Goal: Task Accomplishment & Management: Manage account settings

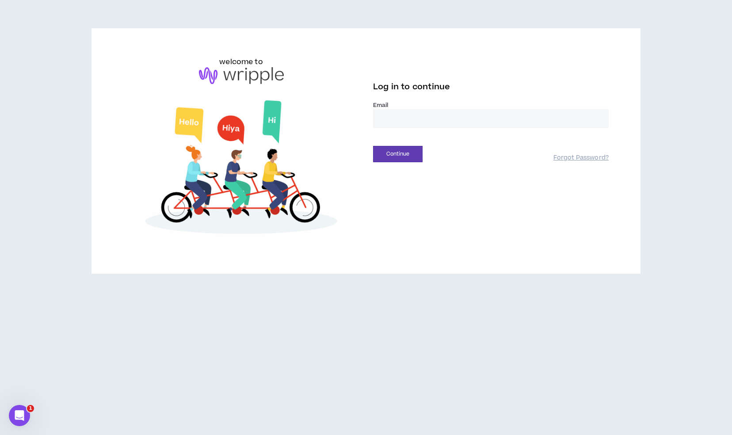
click at [422, 119] on input "email" at bounding box center [490, 118] width 235 height 19
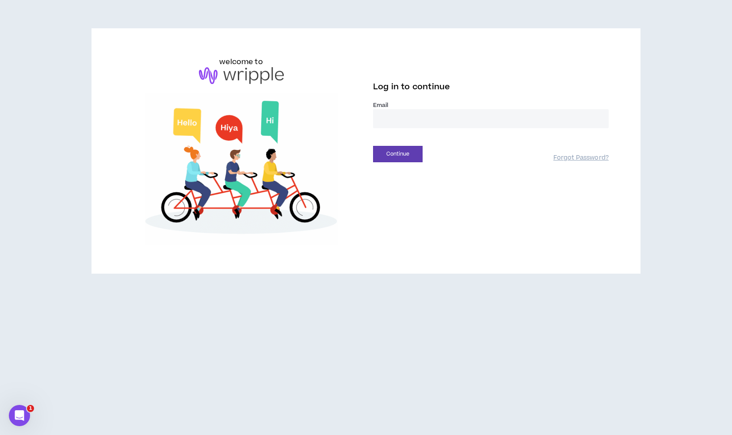
type input "**********"
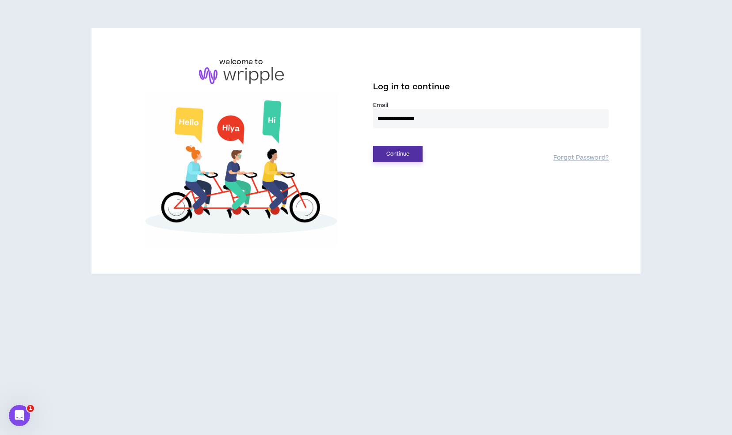
click at [396, 159] on button "Continue" at bounding box center [397, 154] width 49 height 16
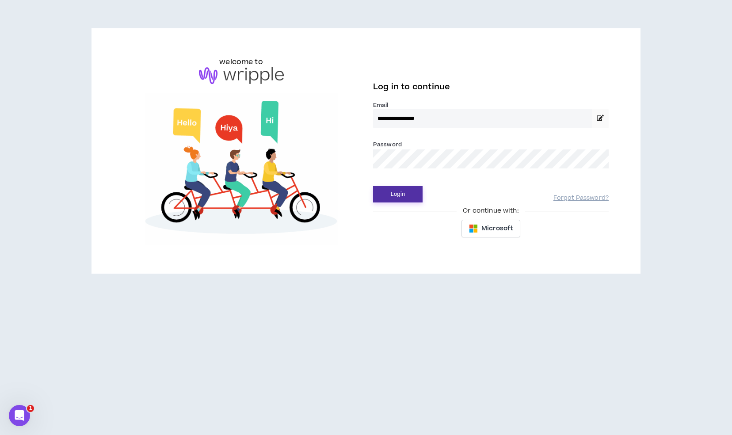
click at [412, 197] on button "Login" at bounding box center [397, 194] width 49 height 16
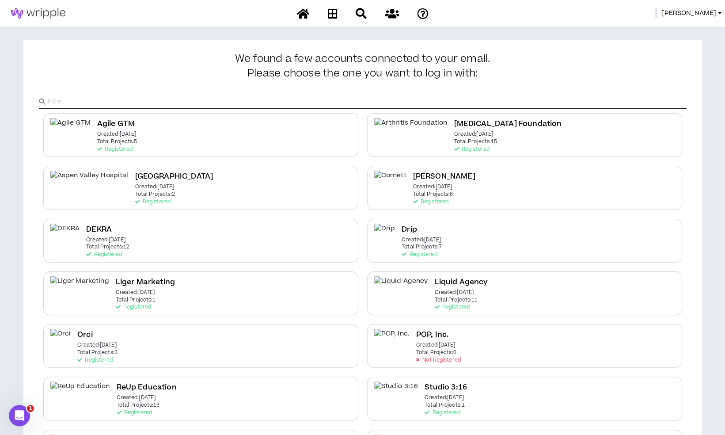
click at [697, 16] on span "[PERSON_NAME]" at bounding box center [688, 13] width 55 height 10
click at [683, 23] on link "System Admin Portal" at bounding box center [680, 29] width 80 height 13
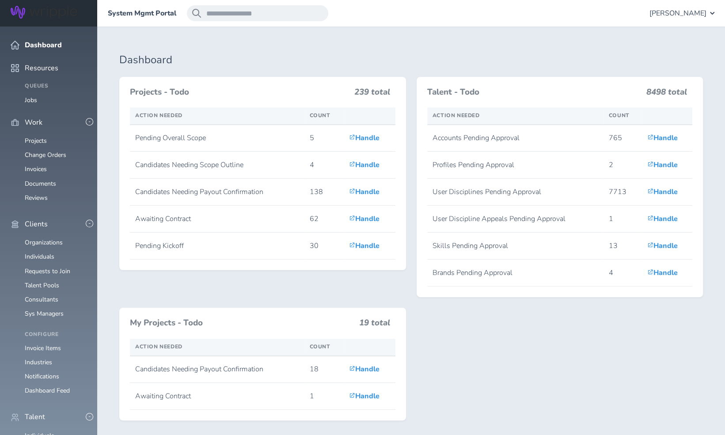
scroll to position [92, 0]
click at [42, 431] on link "Individuals" at bounding box center [40, 435] width 30 height 8
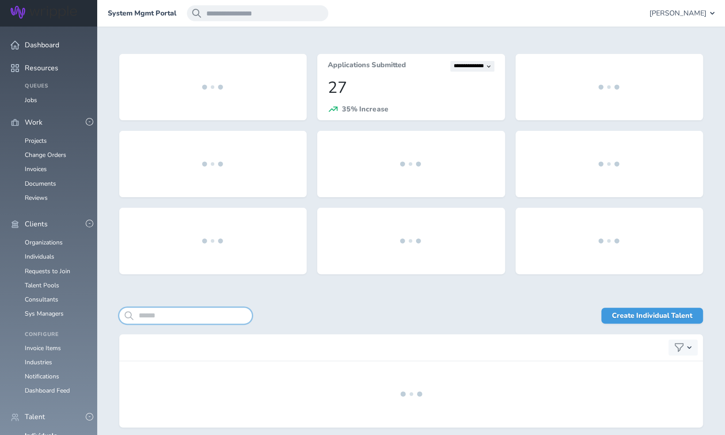
click at [186, 317] on input "search" at bounding box center [185, 316] width 133 height 16
paste input "**********"
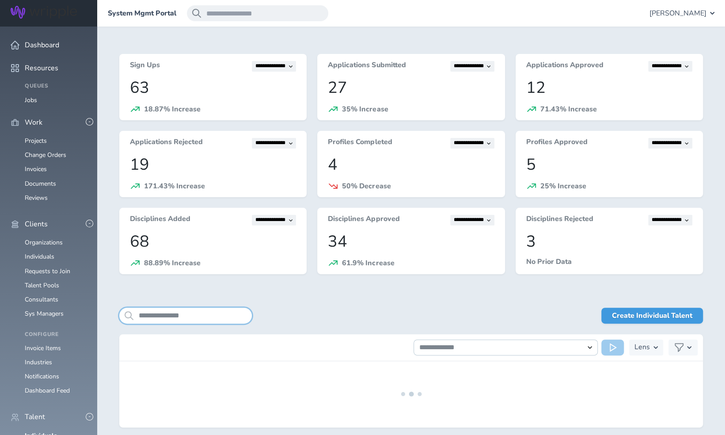
scroll to position [36, 0]
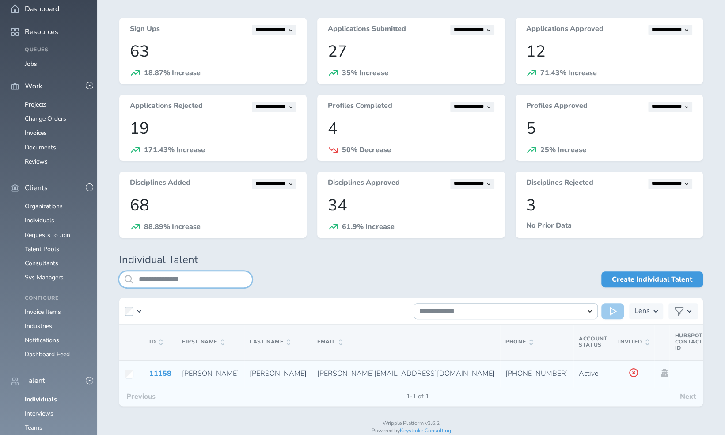
type input "**********"
drag, startPoint x: 255, startPoint y: 374, endPoint x: 340, endPoint y: 379, distance: 84.5
click at [340, 379] on td "pedersen.andi@gmail.com" at bounding box center [406, 373] width 188 height 27
copy span "pedersen.andi@gmail.com"
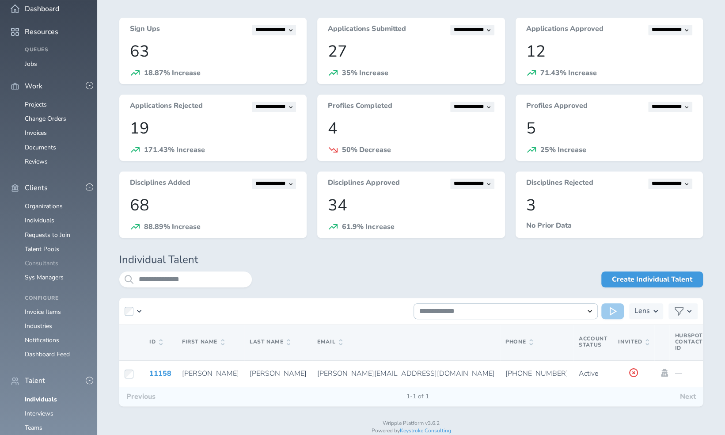
click at [52, 259] on link "Consultants" at bounding box center [42, 263] width 34 height 8
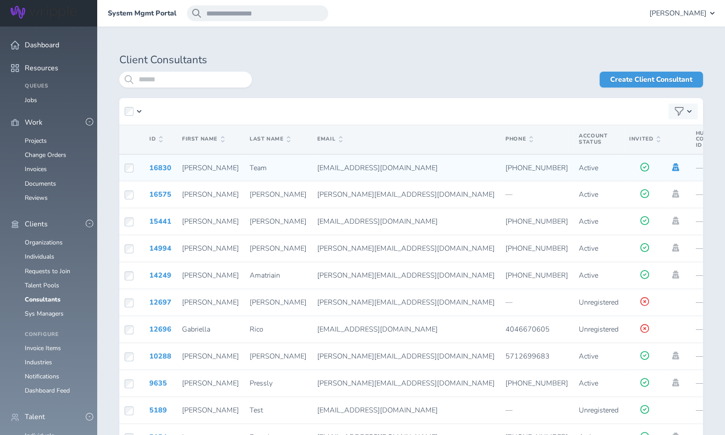
click at [672, 167] on icon at bounding box center [675, 167] width 7 height 8
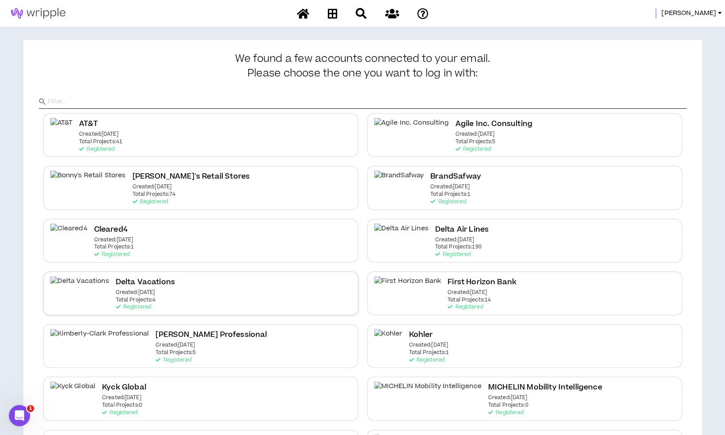
click at [270, 288] on div "Delta Vacations Created: Dec 7 2020 Total Projects: 4 Registered" at bounding box center [200, 293] width 315 height 44
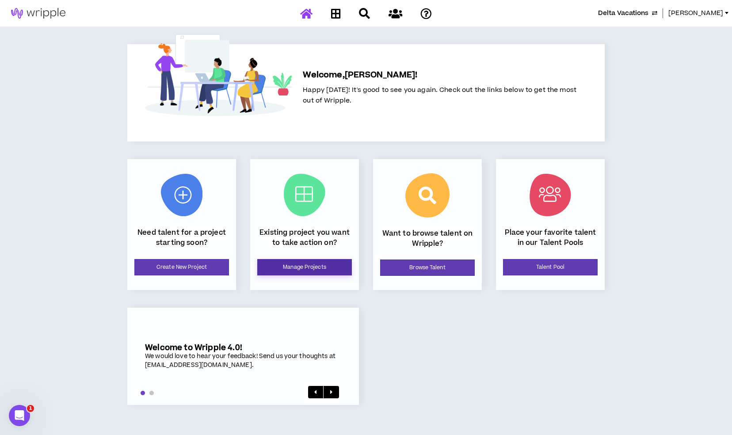
click at [286, 275] on link "Manage Projects" at bounding box center [304, 267] width 95 height 16
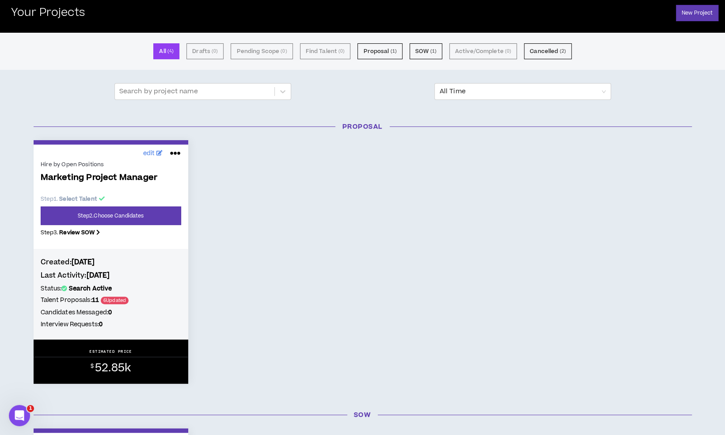
scroll to position [33, 0]
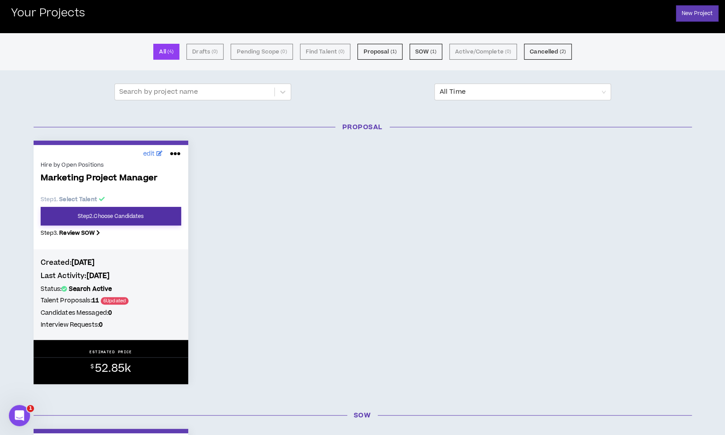
click at [142, 212] on link "Step 2 . Choose Candidates" at bounding box center [111, 216] width 141 height 19
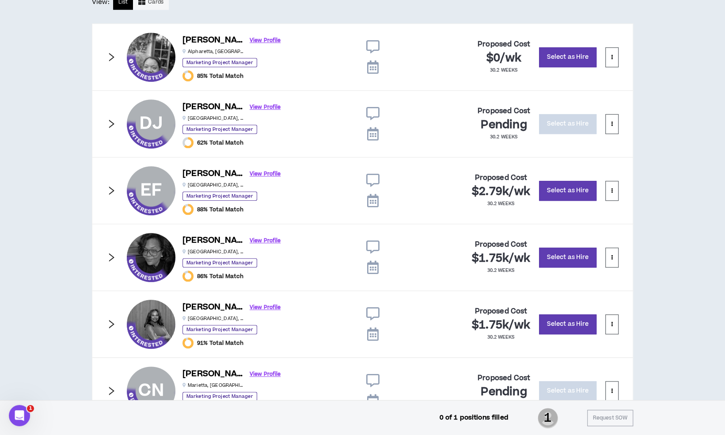
scroll to position [485, 0]
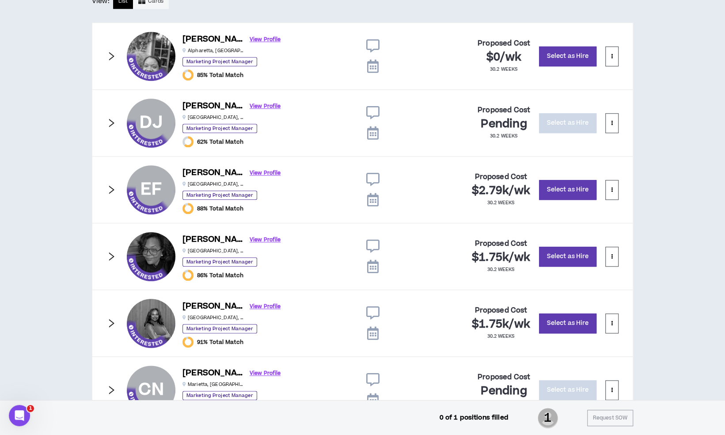
click at [114, 119] on icon "right" at bounding box center [111, 123] width 10 height 10
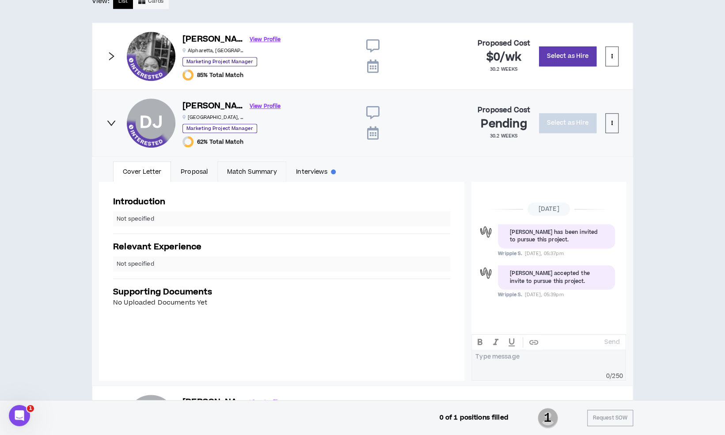
click at [219, 168] on link "Match Summary" at bounding box center [251, 171] width 69 height 20
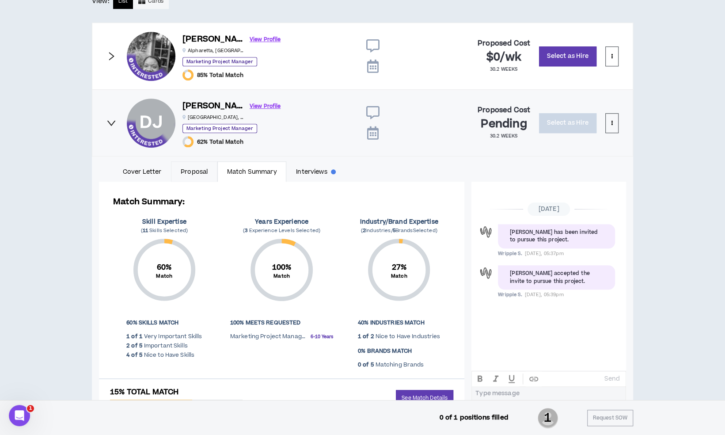
click at [200, 172] on link "Proposal" at bounding box center [194, 171] width 46 height 20
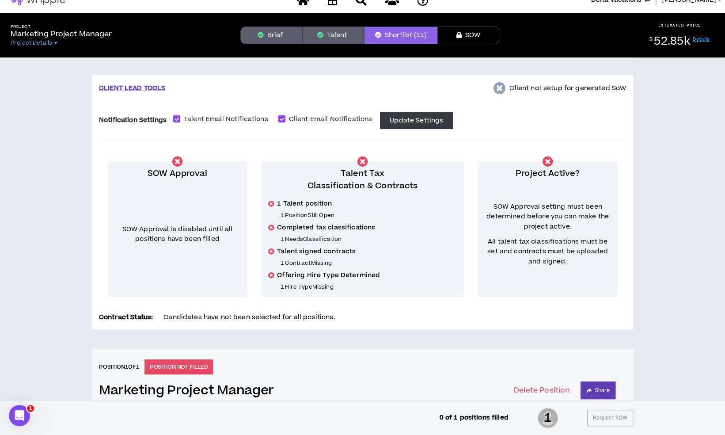
scroll to position [0, 0]
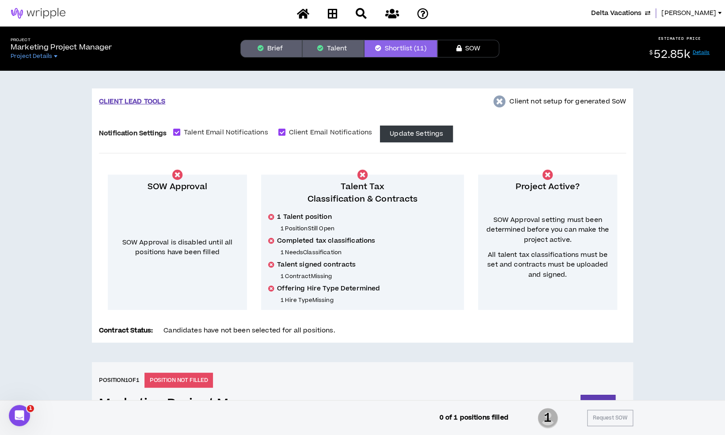
click at [279, 49] on button "Brief" at bounding box center [271, 49] width 62 height 18
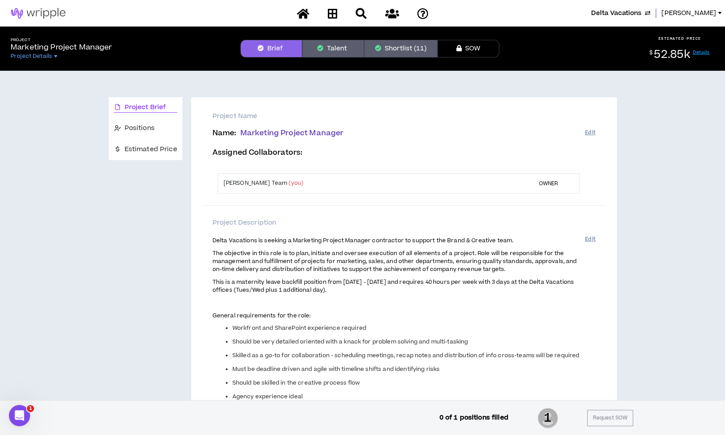
click at [637, 14] on span "Delta Vacations" at bounding box center [616, 13] width 50 height 10
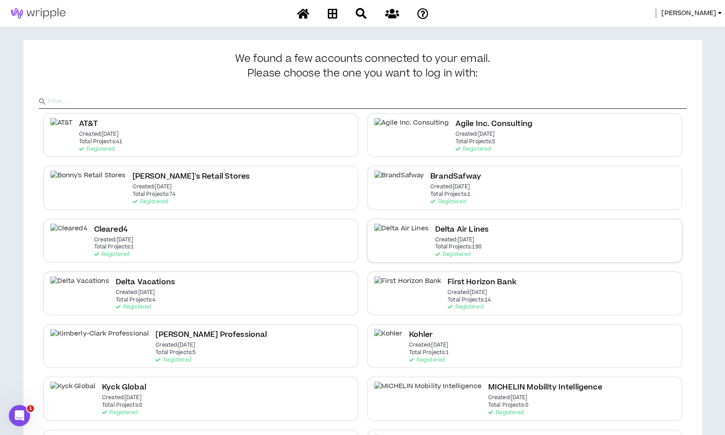
click at [465, 258] on div "Delta Air Lines Created: Dec 7 2020 Total Projects: 190 Registered" at bounding box center [524, 241] width 315 height 44
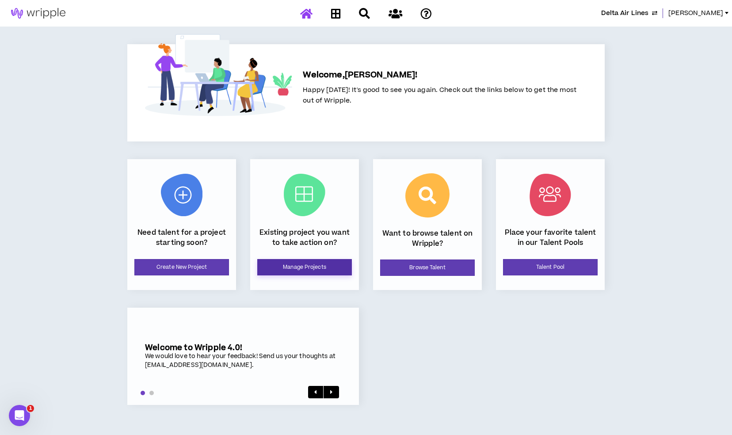
click at [293, 268] on link "Manage Projects" at bounding box center [304, 267] width 95 height 16
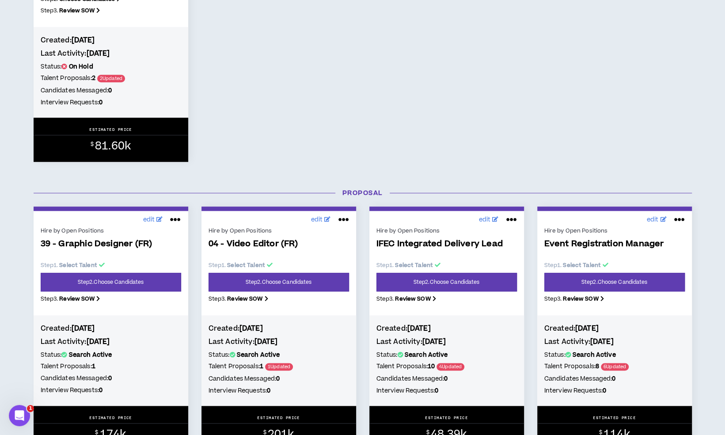
scroll to position [517, 0]
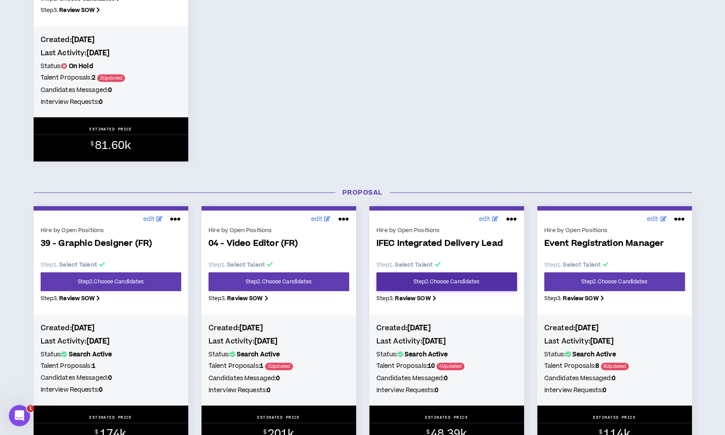
click at [482, 282] on link "Step 2 . Choose Candidates" at bounding box center [446, 281] width 141 height 19
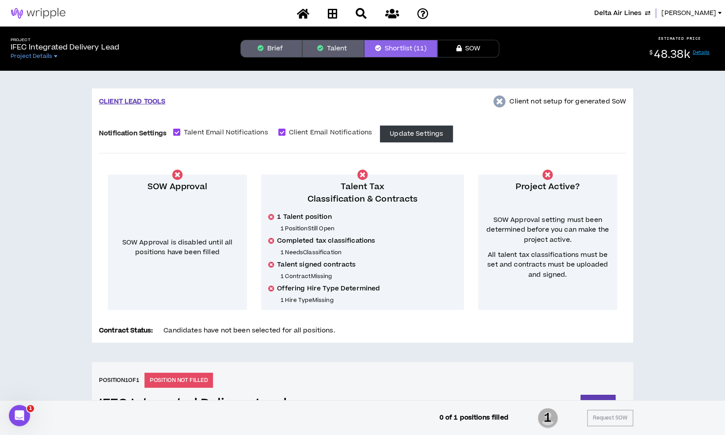
click at [642, 9] on span "Delta Air Lines" at bounding box center [617, 13] width 47 height 10
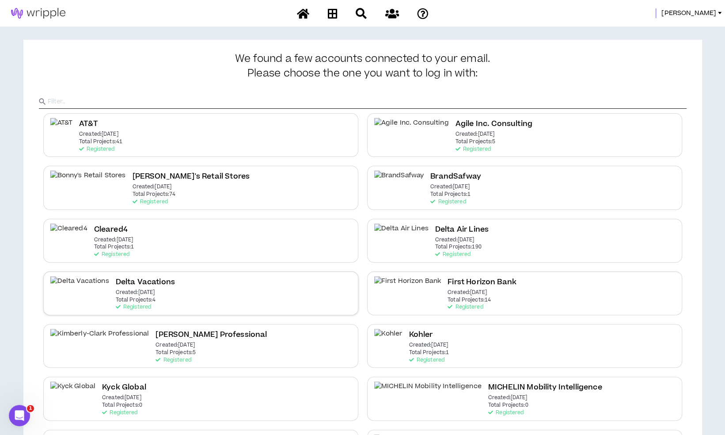
click at [290, 292] on div "Delta Vacations Created: Dec 7 2020 Total Projects: 4 Registered" at bounding box center [200, 293] width 315 height 44
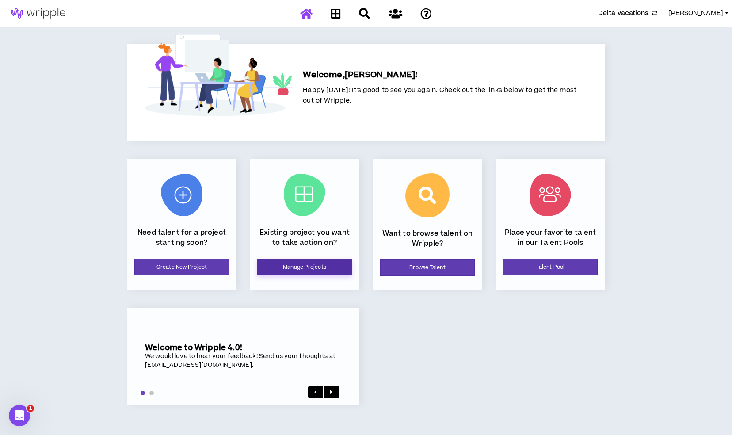
click at [319, 263] on link "Manage Projects" at bounding box center [304, 267] width 95 height 16
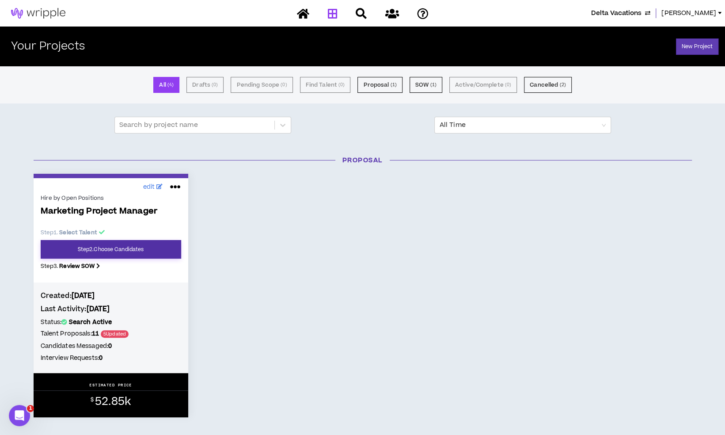
click at [140, 248] on link "Step 2 . Choose Candidates" at bounding box center [111, 249] width 141 height 19
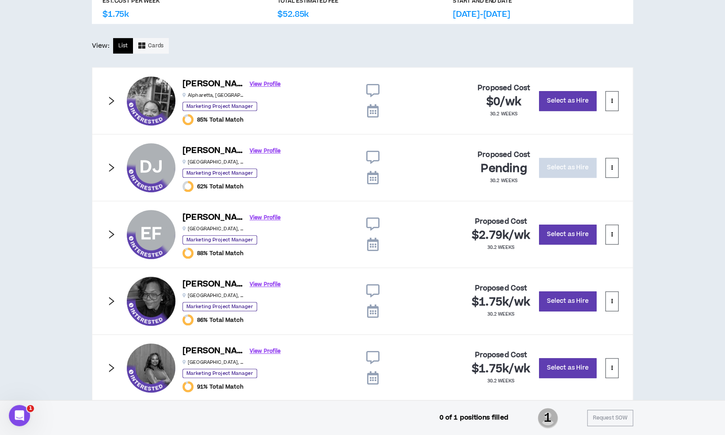
scroll to position [443, 0]
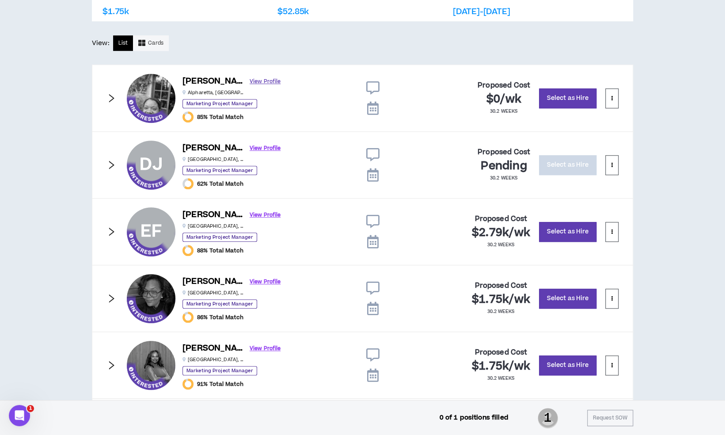
click at [250, 84] on link "View Profile" at bounding box center [265, 81] width 31 height 15
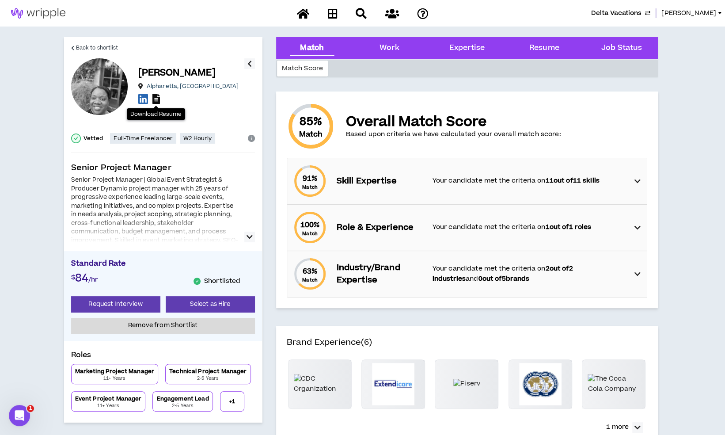
click at [156, 99] on icon at bounding box center [156, 99] width 8 height 10
click at [110, 49] on span "Back to shortlist" at bounding box center [97, 48] width 42 height 8
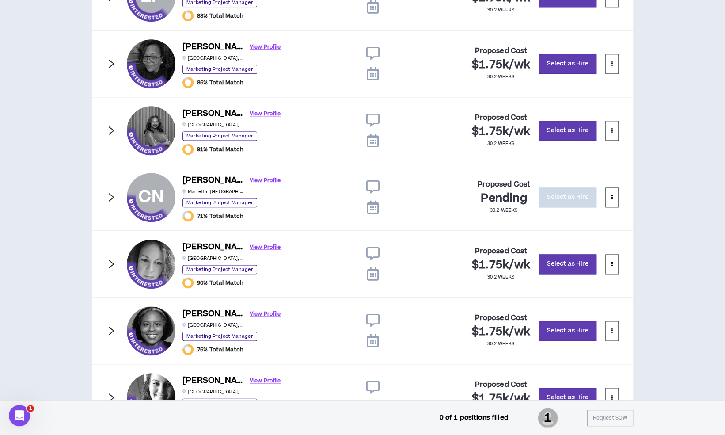
scroll to position [679, 0]
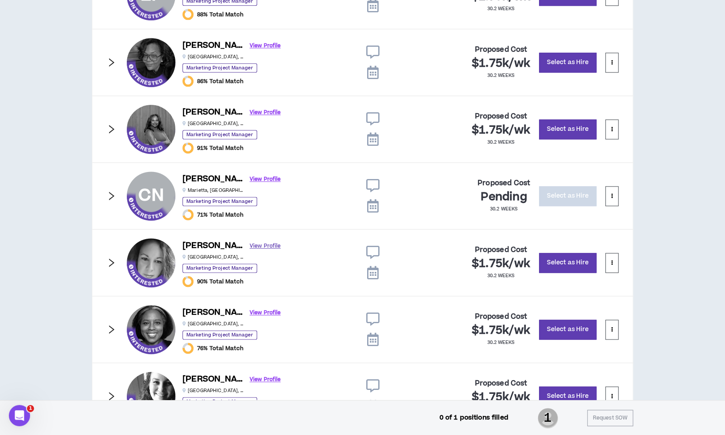
click at [250, 241] on link "View Profile" at bounding box center [265, 245] width 31 height 15
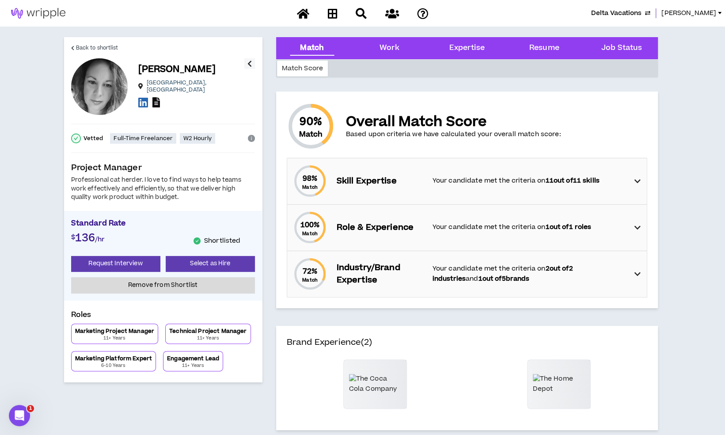
click at [157, 99] on icon at bounding box center [156, 102] width 8 height 10
click at [689, 11] on span "Lauren-Bridget" at bounding box center [688, 13] width 55 height 10
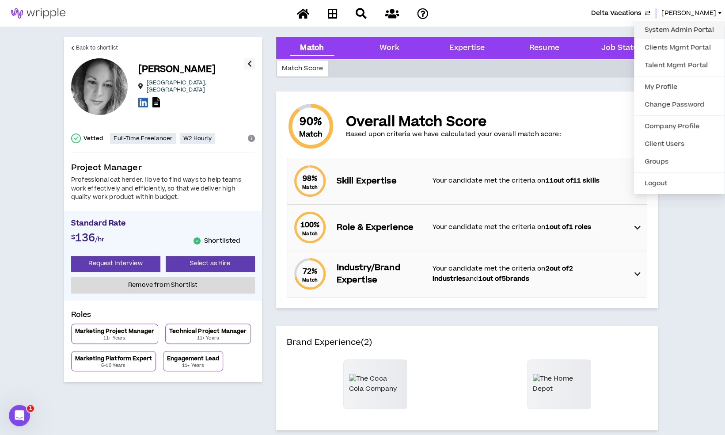
click at [663, 34] on link "System Admin Portal" at bounding box center [679, 29] width 80 height 13
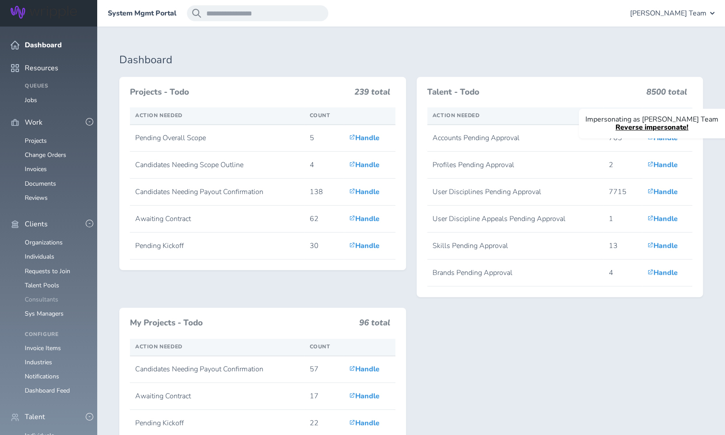
click at [49, 295] on link "Consultants" at bounding box center [42, 299] width 34 height 8
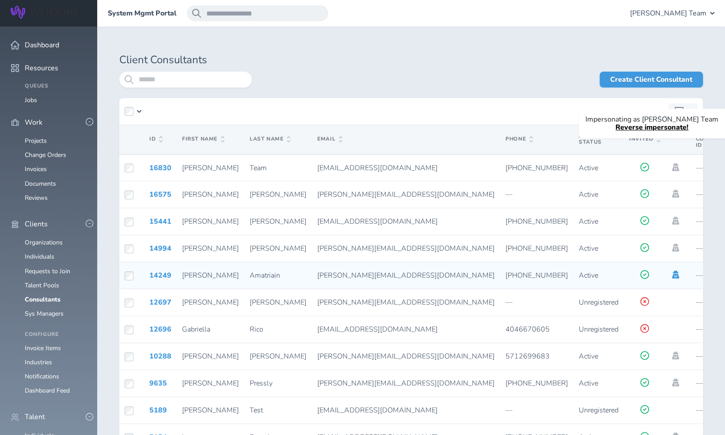
click at [671, 273] on icon at bounding box center [676, 274] width 10 height 8
